Goal: Find specific page/section: Find specific page/section

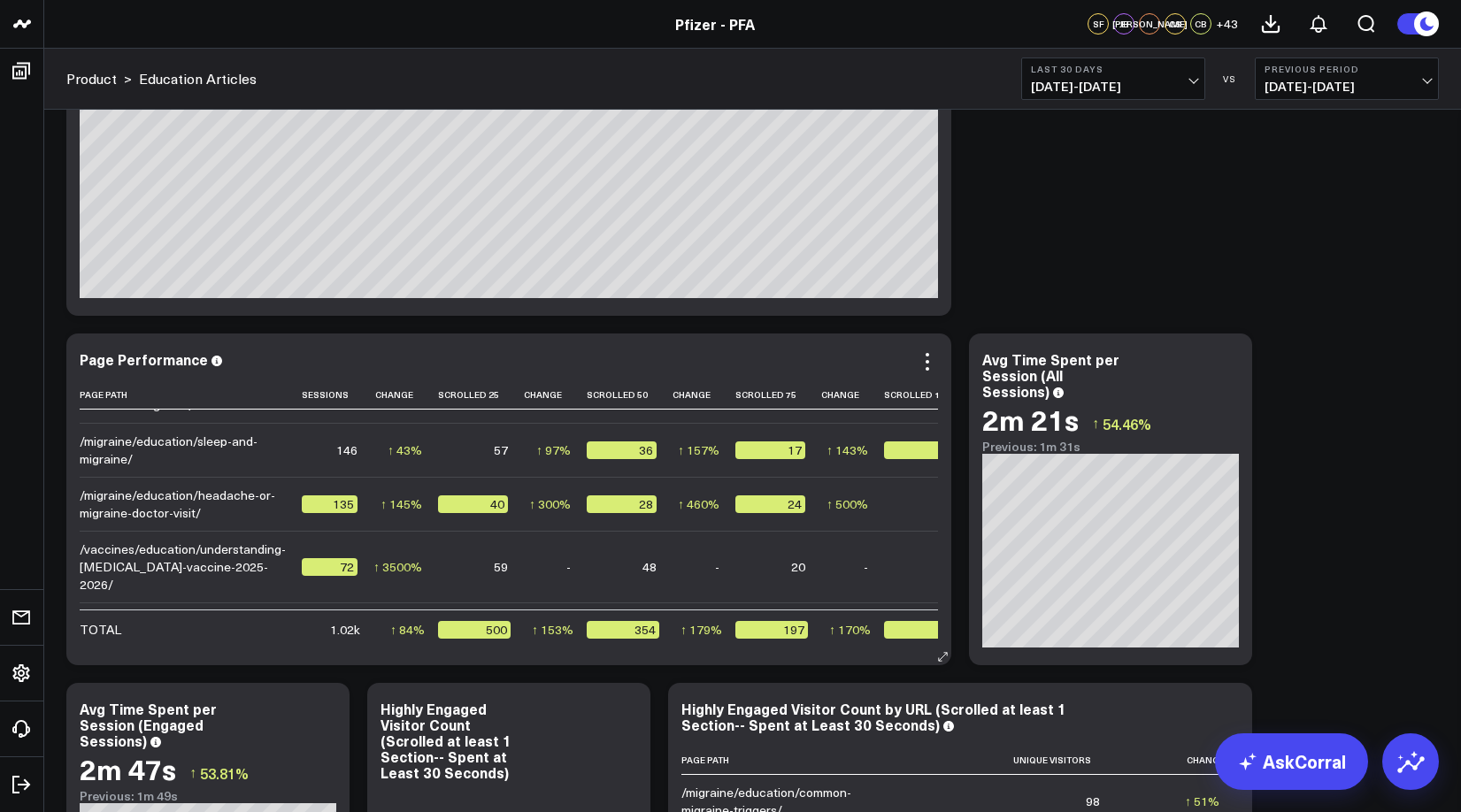
scroll to position [101, 0]
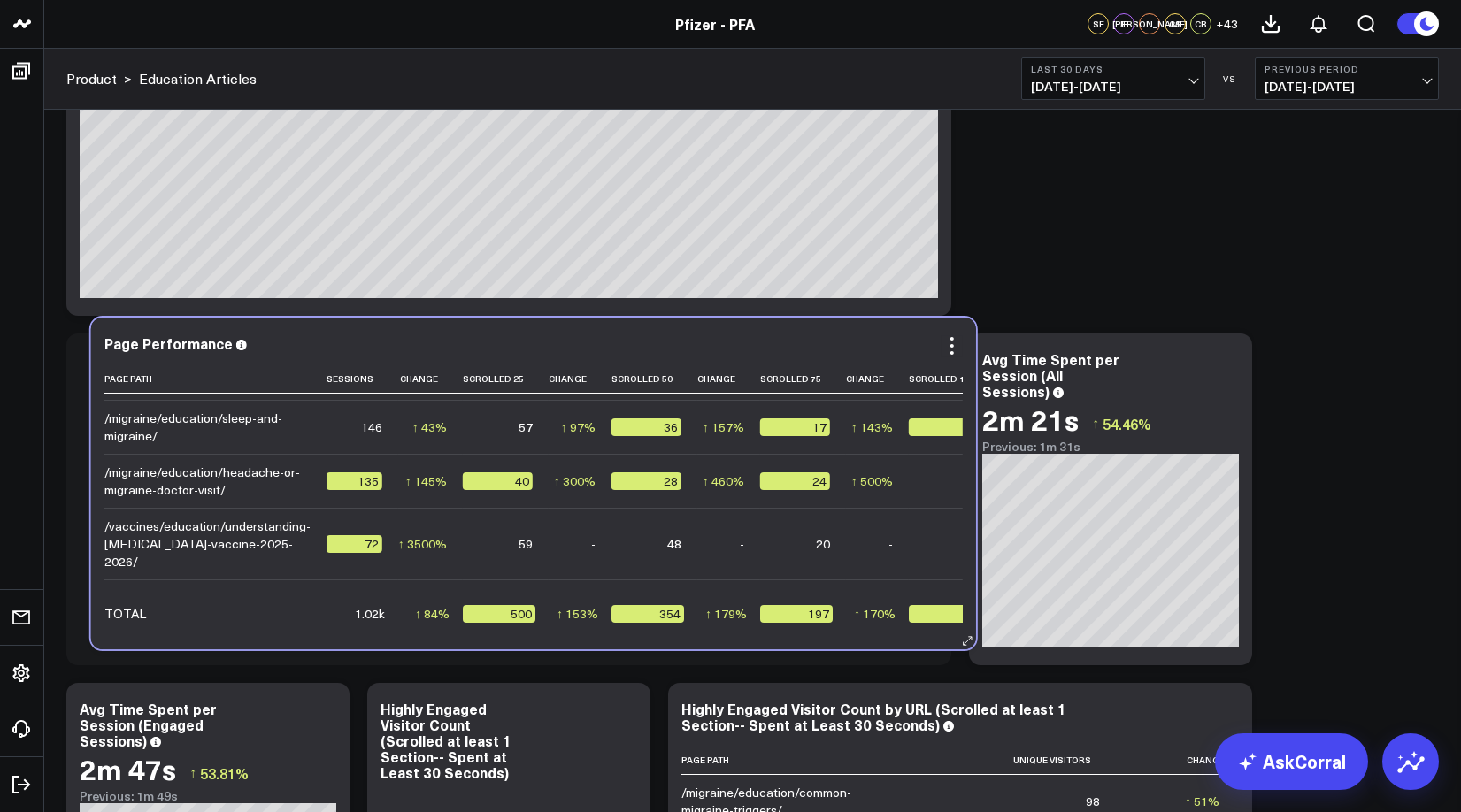
drag, startPoint x: 81, startPoint y: 491, endPoint x: 105, endPoint y: 474, distance: 29.2
click at [105, 474] on div "/migraine/education/headache-or-migraine-doctor-visit/" at bounding box center [207, 481] width 206 height 35
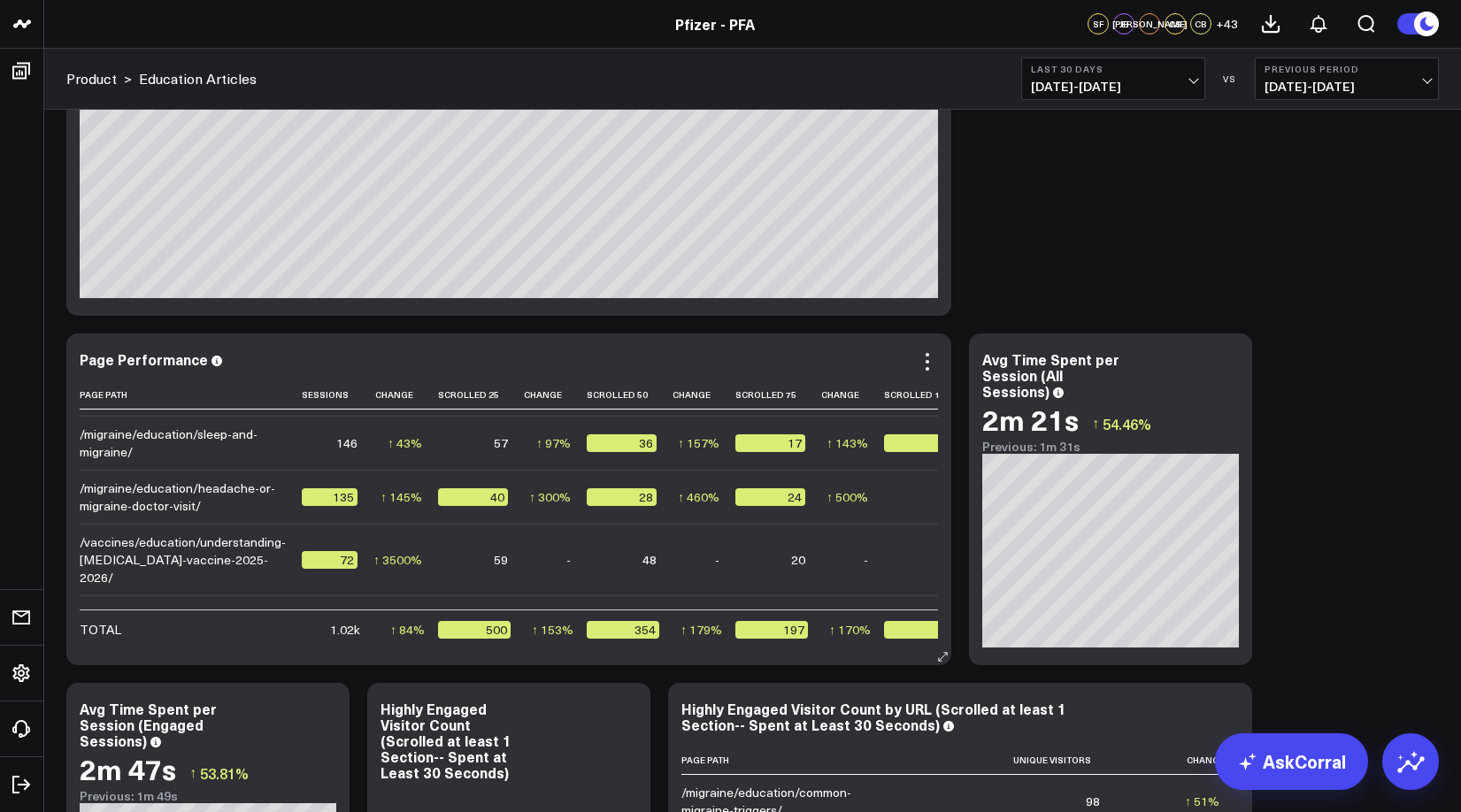
click at [196, 501] on div "/migraine/education/headache-or-migraine-doctor-visit/" at bounding box center [183, 497] width 206 height 35
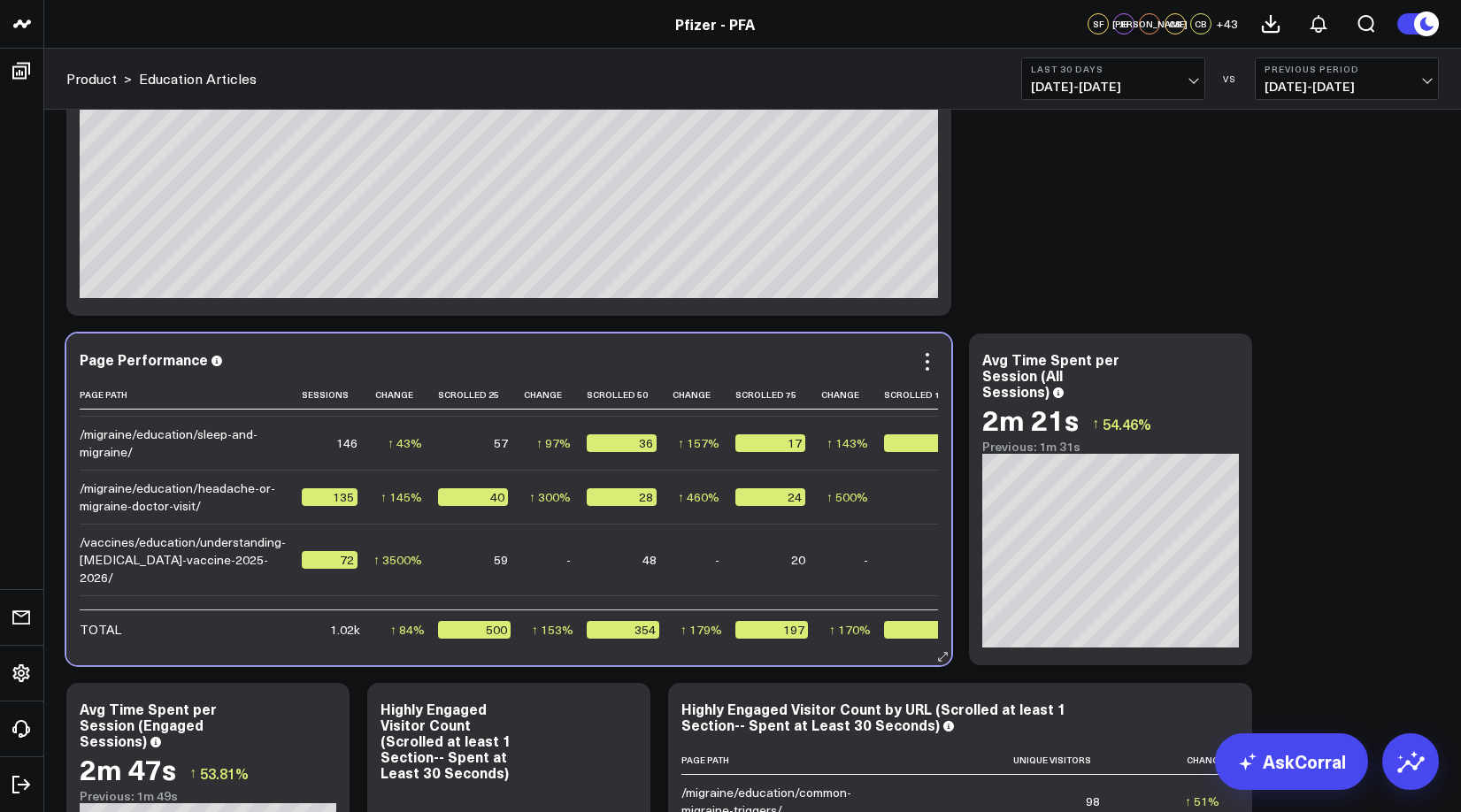
click at [196, 501] on div "/migraine/education/headache-or-migraine-doctor-visit/" at bounding box center [183, 497] width 206 height 35
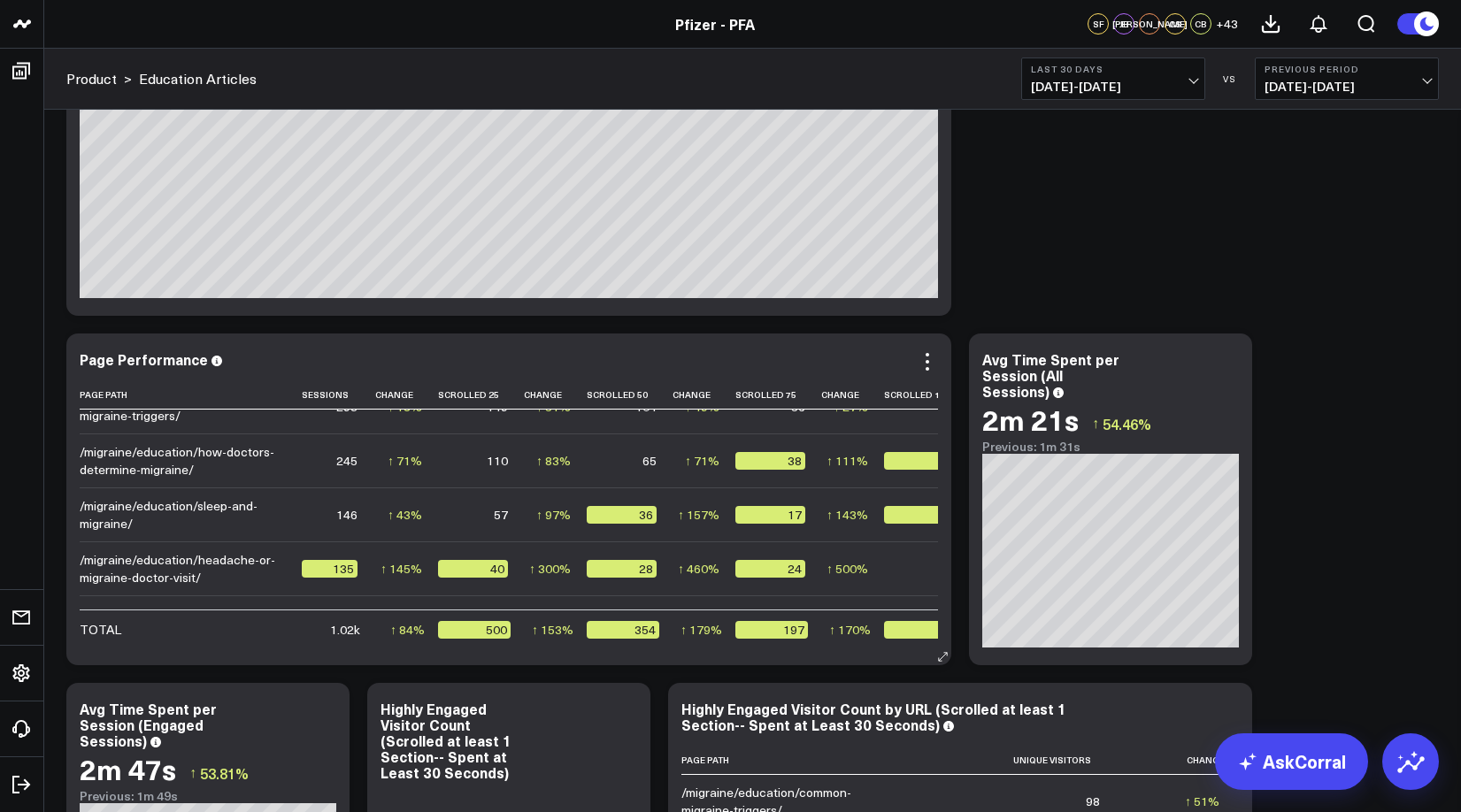
scroll to position [0, 0]
